Goal: Find specific page/section: Find specific page/section

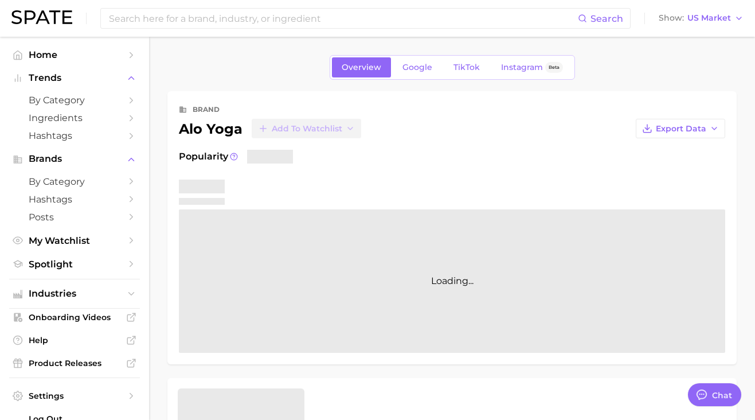
type textarea "x"
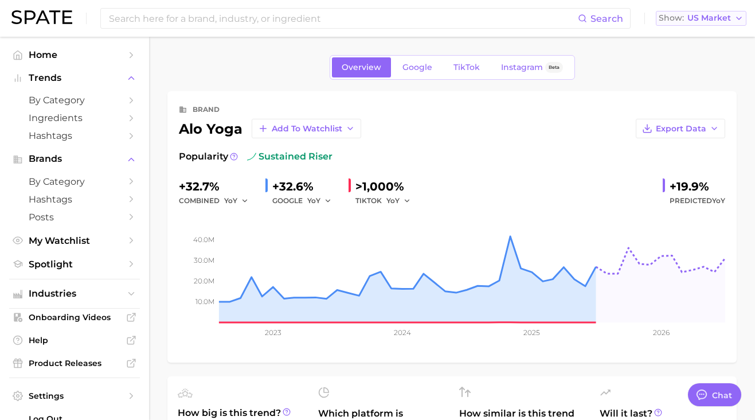
click at [702, 18] on span "US Market" at bounding box center [710, 18] width 44 height 6
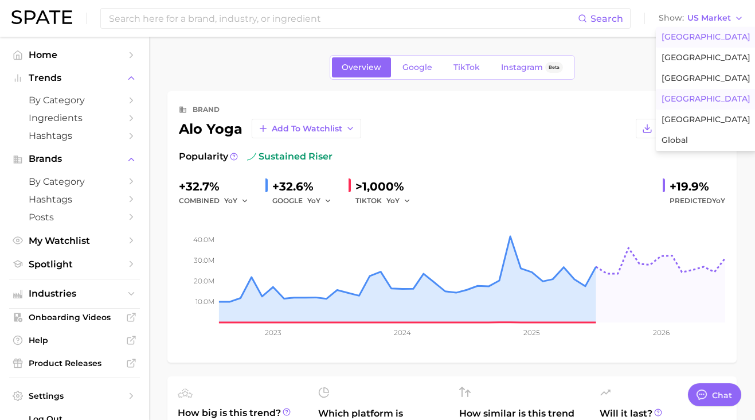
click at [689, 103] on span "[GEOGRAPHIC_DATA]" at bounding box center [706, 99] width 89 height 10
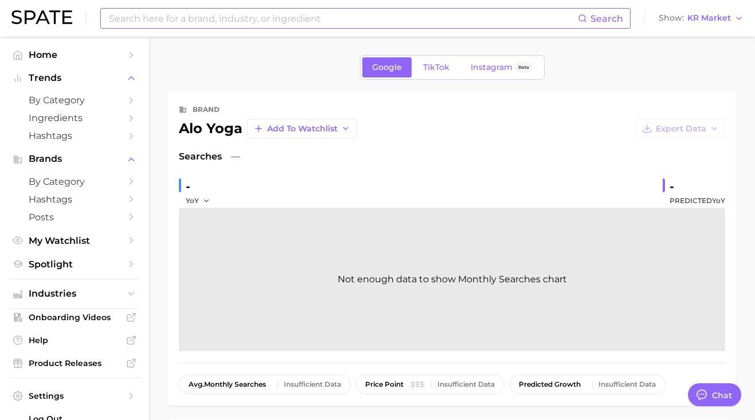
click at [269, 22] on input at bounding box center [343, 18] width 470 height 19
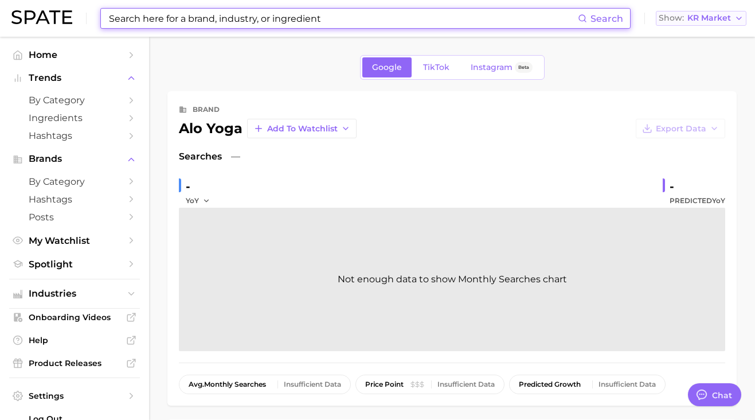
click at [712, 18] on span "KR Market" at bounding box center [710, 18] width 44 height 6
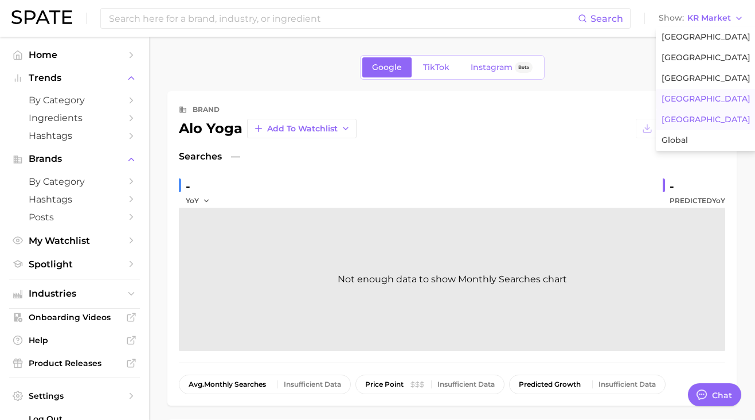
click at [687, 120] on span "[GEOGRAPHIC_DATA]" at bounding box center [706, 120] width 89 height 10
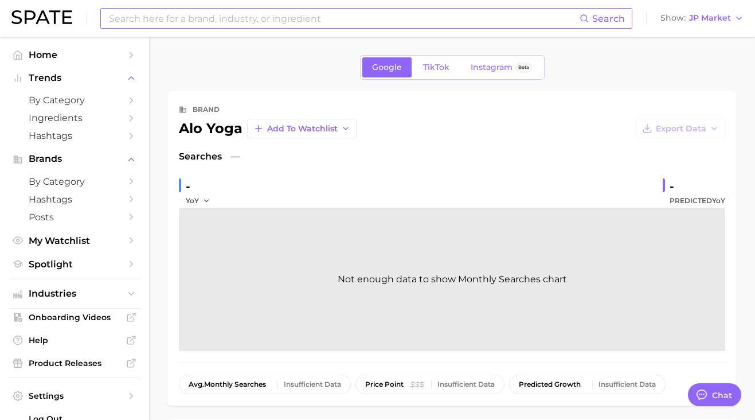
click at [174, 26] on input at bounding box center [344, 18] width 472 height 19
type input "p"
type textarea "x"
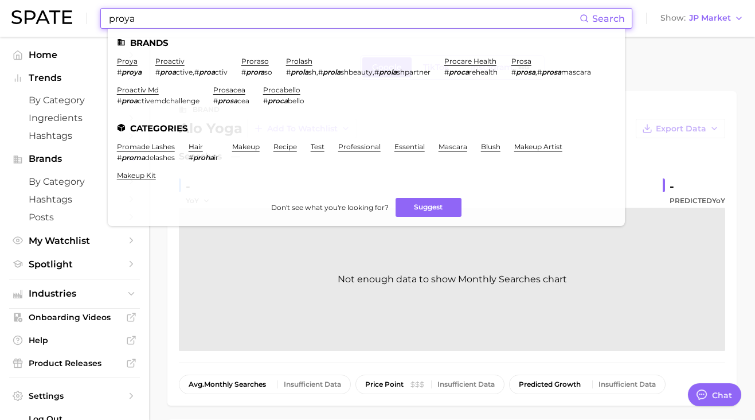
type input "proya"
click at [126, 62] on link "proya" at bounding box center [127, 61] width 21 height 9
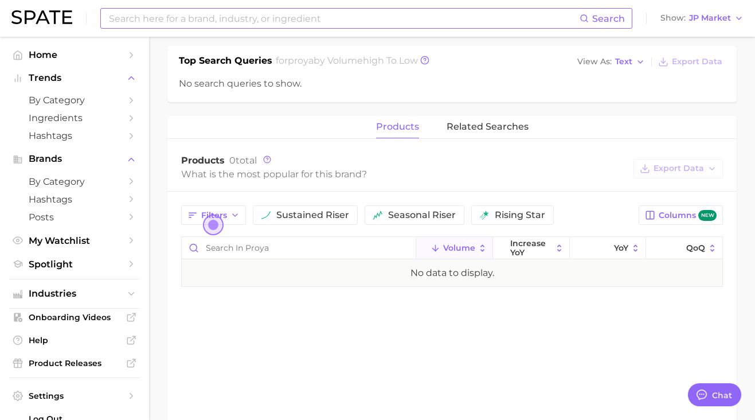
scroll to position [366, 0]
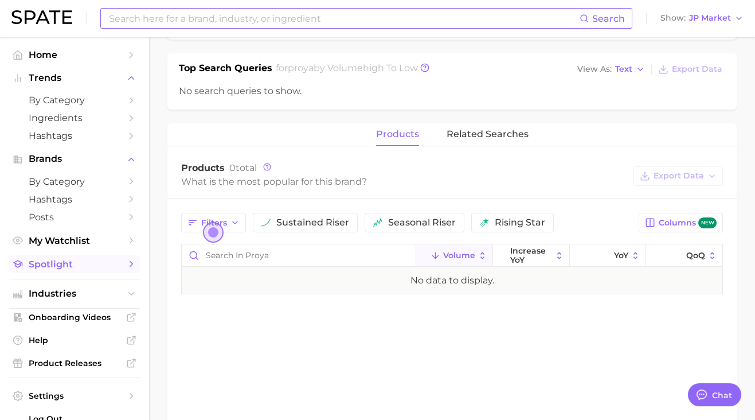
click at [89, 266] on span "Spotlight" at bounding box center [75, 264] width 92 height 11
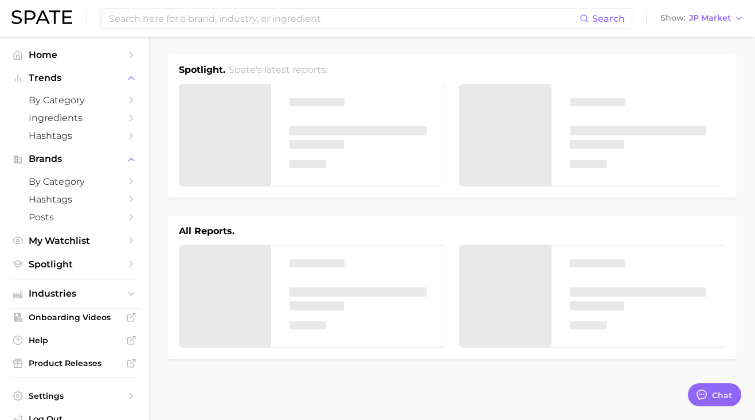
type textarea "x"
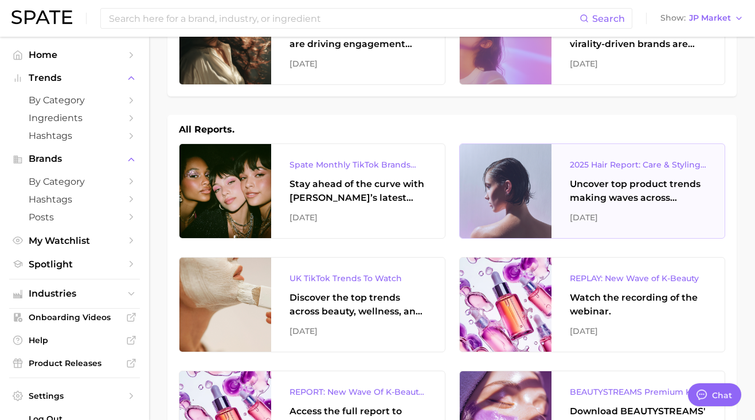
scroll to position [105, 0]
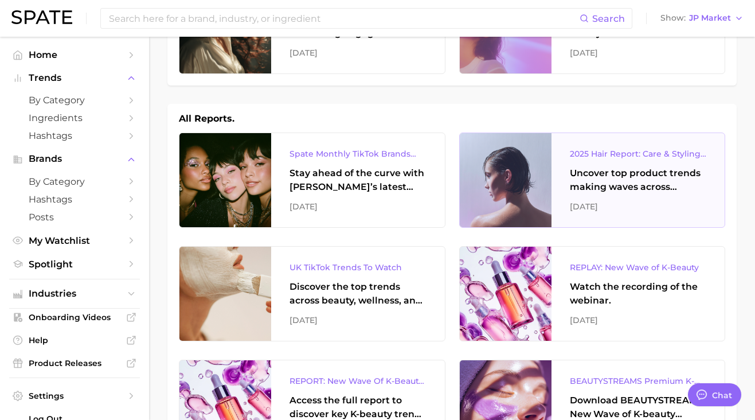
click at [519, 176] on div at bounding box center [506, 180] width 92 height 94
